Goal: Information Seeking & Learning: Check status

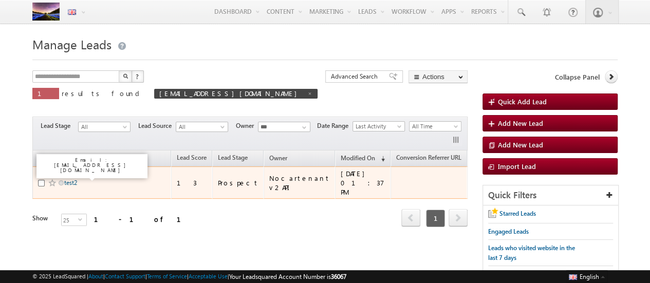
click at [70, 179] on link "test2" at bounding box center [70, 183] width 13 height 8
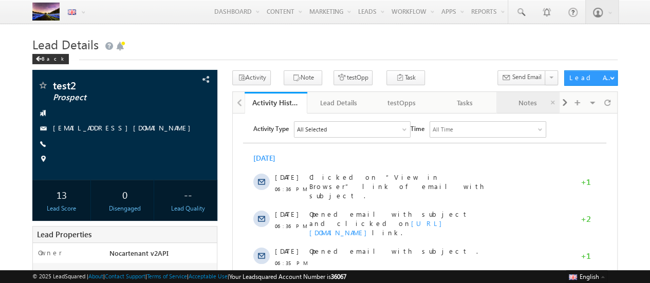
scroll to position [54, 0]
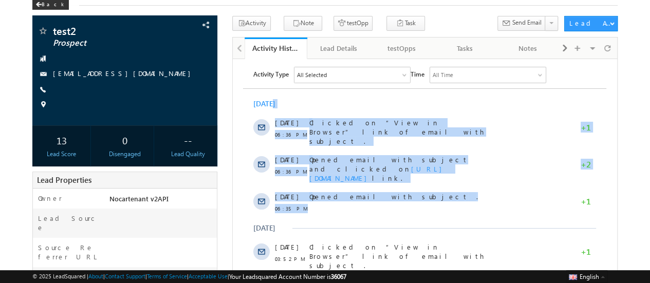
drag, startPoint x: 393, startPoint y: 190, endPoint x: 274, endPoint y: 108, distance: 144.1
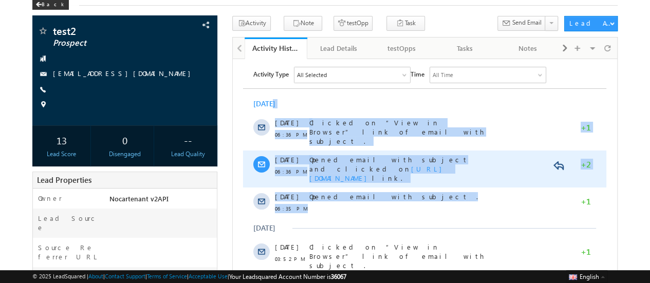
click at [406, 168] on div "Opened email with subject and clicked on http://www.google.com link." at bounding box center [397, 168] width 177 height 37
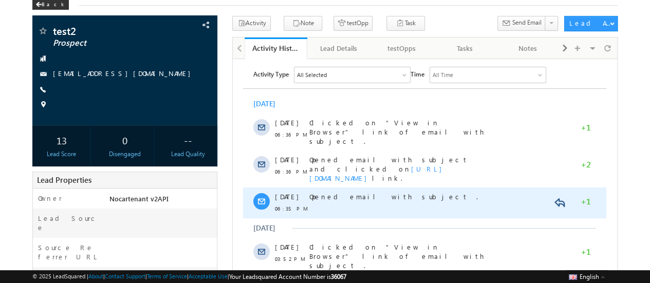
click at [400, 192] on div "Opened email with subject ." at bounding box center [397, 196] width 177 height 9
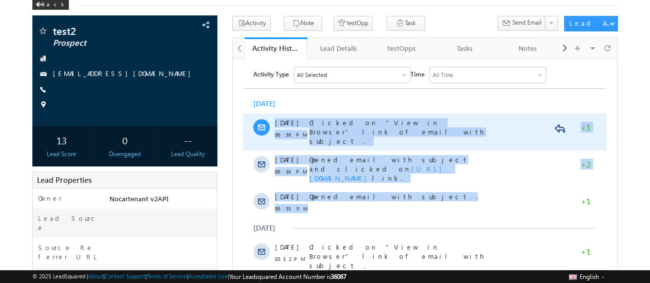
drag, startPoint x: 400, startPoint y: 188, endPoint x: 258, endPoint y: 116, distance: 159.5
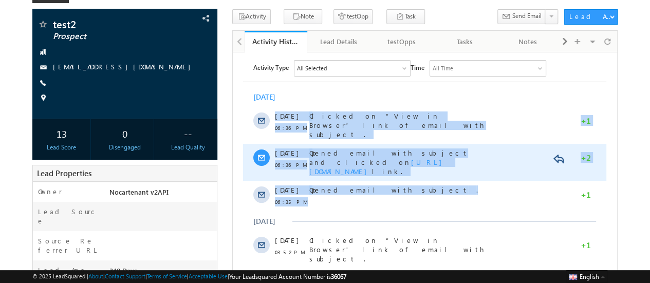
scroll to position [0, 0]
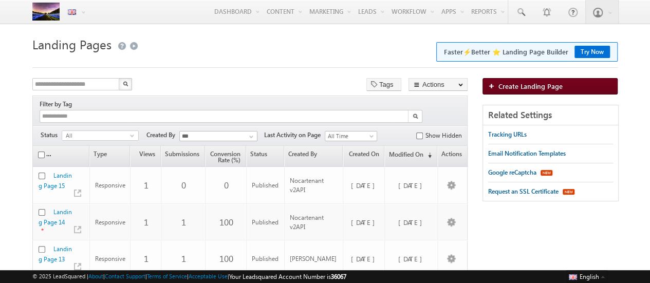
click at [499, 87] on span "Create Landing Page" at bounding box center [530, 86] width 64 height 9
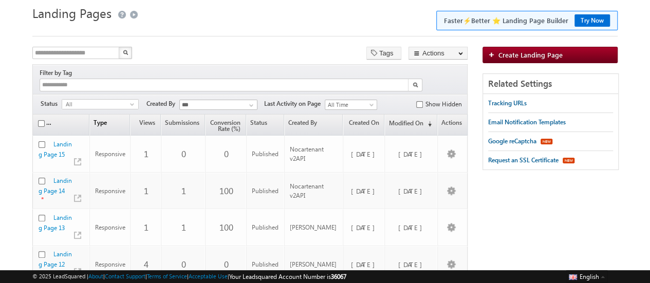
scroll to position [32, 0]
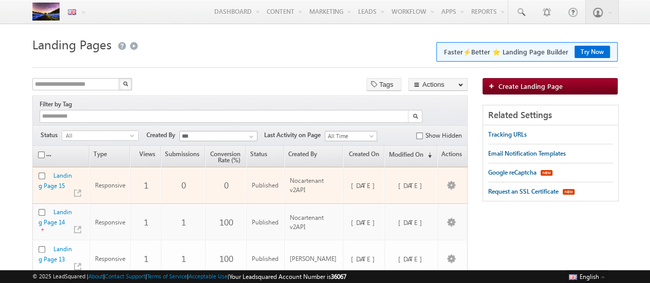
scroll to position [23, 0]
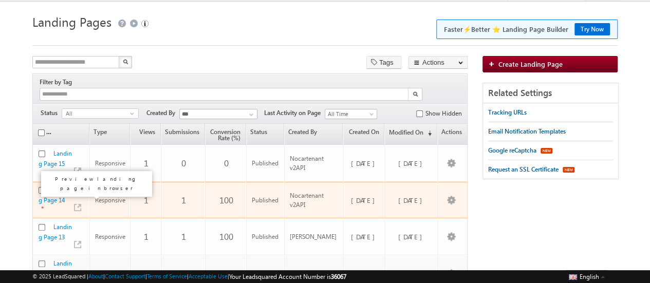
click at [81, 204] on link at bounding box center [77, 207] width 7 height 7
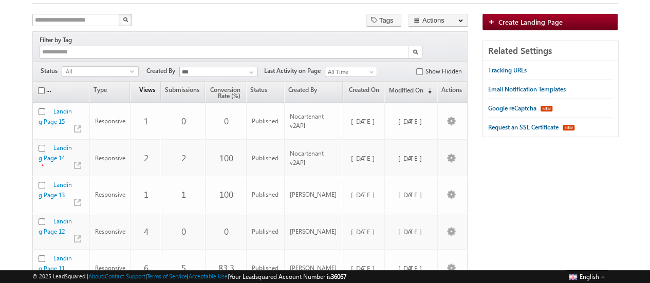
scroll to position [66, 0]
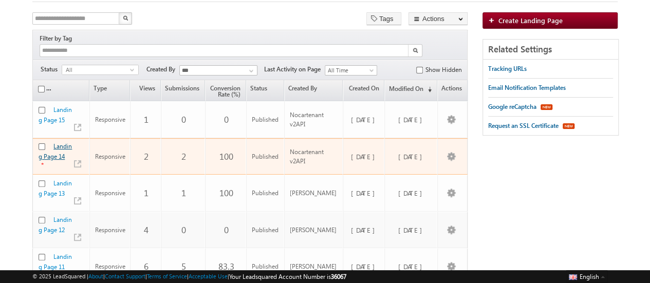
click at [67, 142] on link "Landing Page 14" at bounding box center [55, 151] width 33 height 18
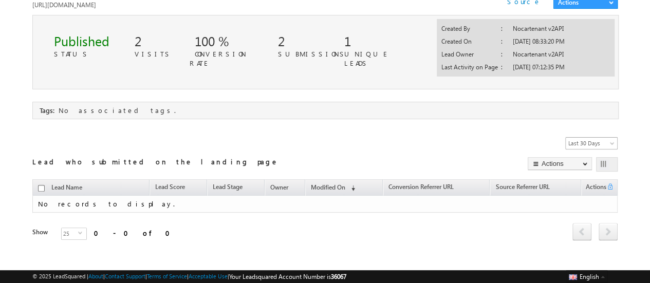
scroll to position [36, 0]
click at [592, 139] on span "Last 30 Days" at bounding box center [590, 143] width 49 height 9
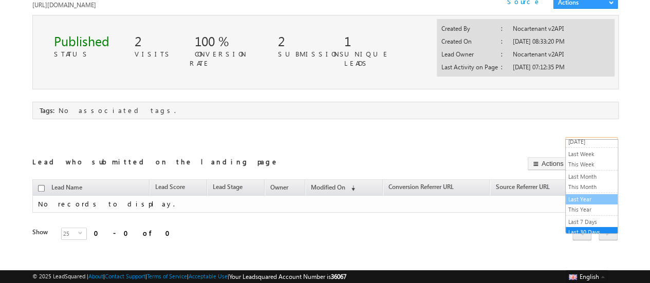
scroll to position [0, 0]
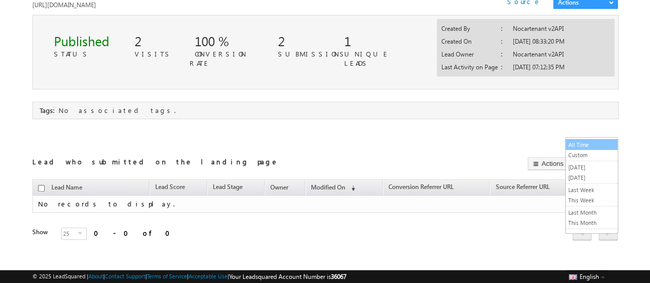
click at [582, 140] on link "All Time" at bounding box center [592, 144] width 52 height 9
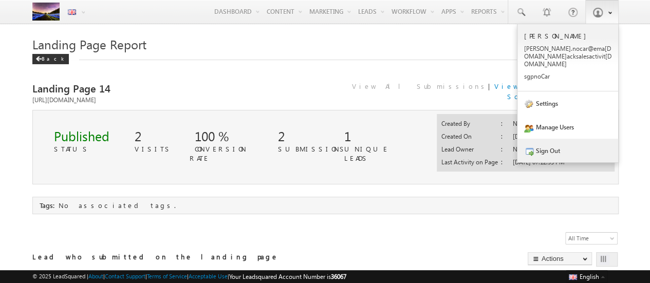
click at [553, 146] on link "Sign Out" at bounding box center [567, 151] width 101 height 24
